Goal: Task Accomplishment & Management: Use online tool/utility

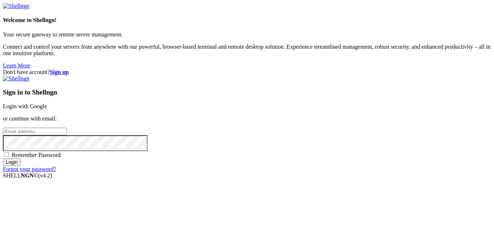
type input "master_xhegpwuhqh"
drag, startPoint x: 0, startPoint y: 0, endPoint x: 306, endPoint y: 77, distance: 315.8
click at [47, 103] on link "Login with Google" at bounding box center [25, 106] width 44 height 6
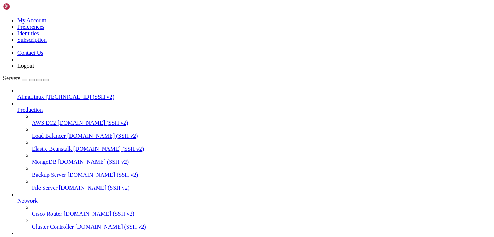
click at [44, 94] on span "AlmaLinux" at bounding box center [30, 97] width 27 height 6
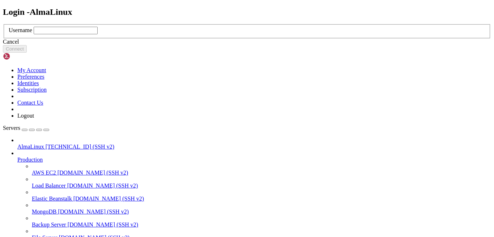
click at [98, 34] on input "text" at bounding box center [66, 31] width 64 height 8
type input "щ"
type input "opc"
click button "Connect" at bounding box center [15, 49] width 24 height 8
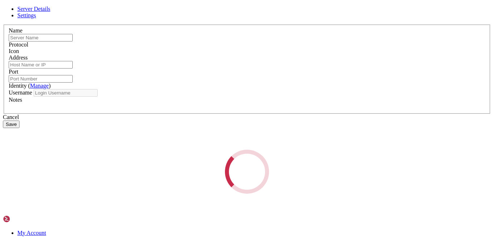
type input "AlmaLinux"
type input "[TECHNICAL_ID]"
type input "22"
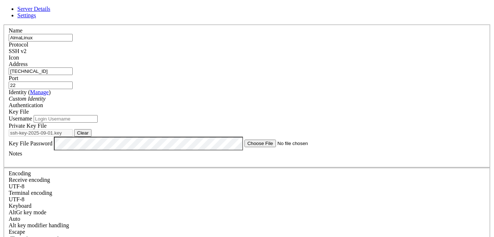
drag, startPoint x: 200, startPoint y: 77, endPoint x: 111, endPoint y: 76, distance: 88.2
click at [111, 76] on div "Server Details Settings Name [GEOGRAPHIC_DATA] Protocol SSH v2 Icon" at bounding box center [247, 162] width 488 height 313
click at [91, 137] on button "Clear" at bounding box center [82, 133] width 17 height 8
click at [96, 137] on button "Browse" at bounding box center [85, 133] width 22 height 8
type input "ssh-key-2025-09-01.key"
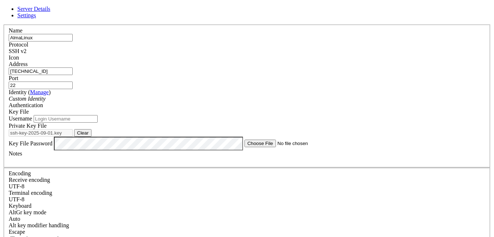
click at [98, 123] on input "Username" at bounding box center [66, 119] width 64 height 8
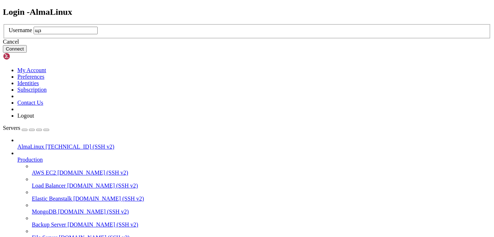
type input "щ"
type input "opc"
click button "Connect" at bounding box center [15, 49] width 24 height 8
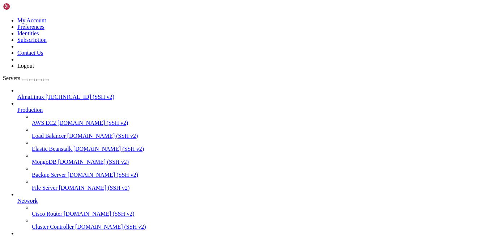
drag, startPoint x: 95, startPoint y: 411, endPoint x: 3, endPoint y: 410, distance: 92.9
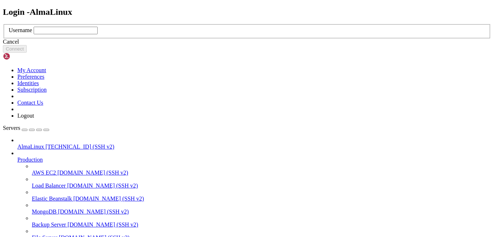
click at [98, 34] on input "text" at bounding box center [66, 31] width 64 height 8
type input "opc"
click button "Connect" at bounding box center [15, 49] width 24 height 8
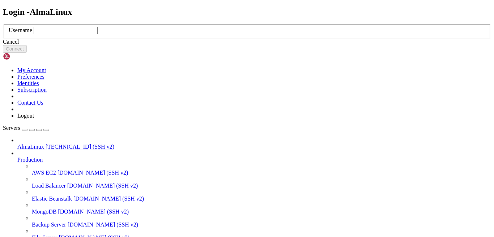
click at [98, 34] on input "text" at bounding box center [66, 31] width 64 height 8
type input "щ"
type input "opc"
click button "Connect" at bounding box center [15, 49] width 24 height 8
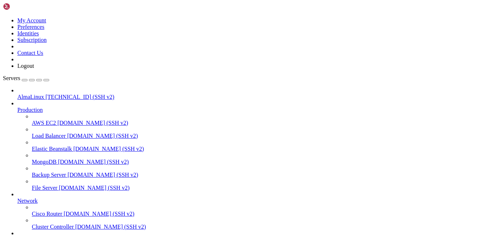
click at [44, 94] on span "AlmaLinux" at bounding box center [30, 97] width 27 height 6
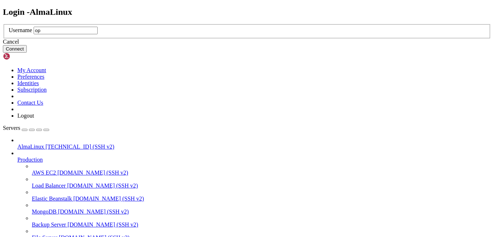
type input "opc"
click button "Connect" at bounding box center [15, 49] width 24 height 8
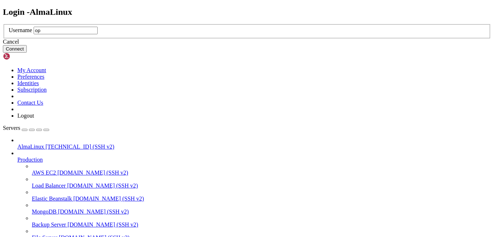
type input "opc"
click button "Connect" at bounding box center [15, 49] width 24 height 8
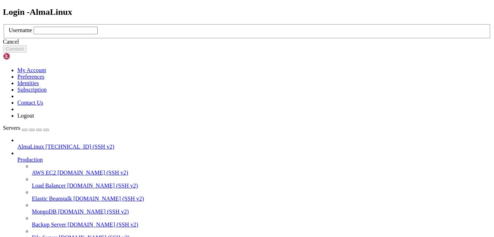
click at [250, 45] on div "Cancel" at bounding box center [247, 42] width 488 height 7
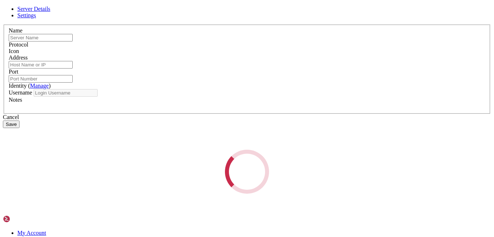
type input "AlmaLinux"
type input "[TECHNICAL_ID]"
type input "22"
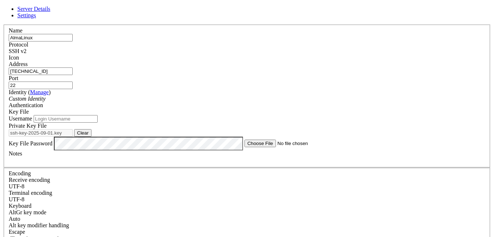
click at [91, 137] on button "Clear" at bounding box center [82, 133] width 17 height 8
click at [96, 137] on button "Browse" at bounding box center [85, 133] width 22 height 8
type input "ssh-key-2025-09-01.key"
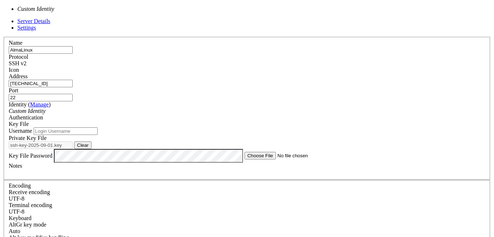
click at [228, 108] on div "Custom Identity" at bounding box center [247, 111] width 476 height 7
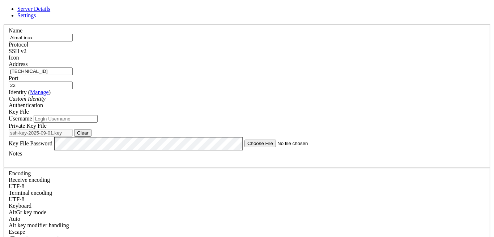
click at [98, 123] on input "Username" at bounding box center [66, 119] width 64 height 8
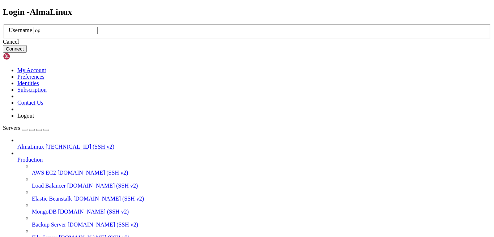
type input "opc"
click button "Connect" at bounding box center [15, 49] width 24 height 8
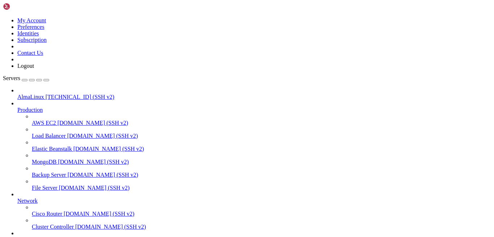
scroll to position [3, 1]
drag, startPoint x: 292, startPoint y: 573, endPoint x: 6, endPoint y: 569, distance: 285.6
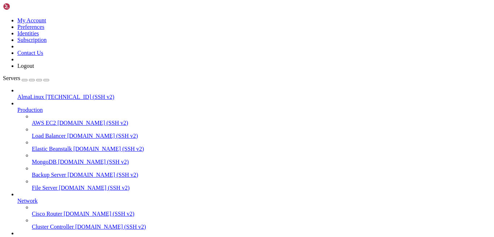
scroll to position [31, 0]
copy div "[opc@instance-20250902-0236 OtohitsApp]$ ps aux | grep Otohits opc 1503 0.0 0.1…"
